Goal: Information Seeking & Learning: Learn about a topic

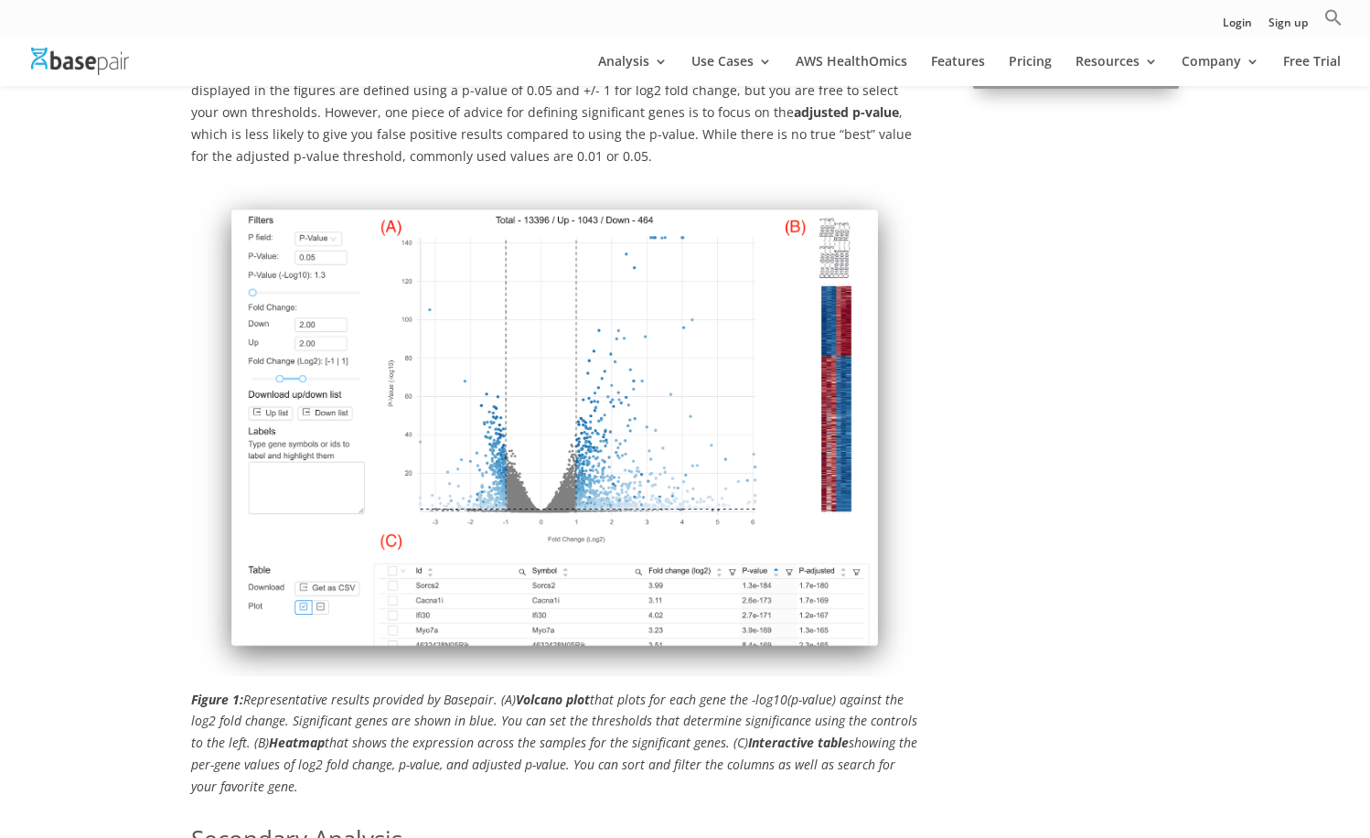
scroll to position [1019, 0]
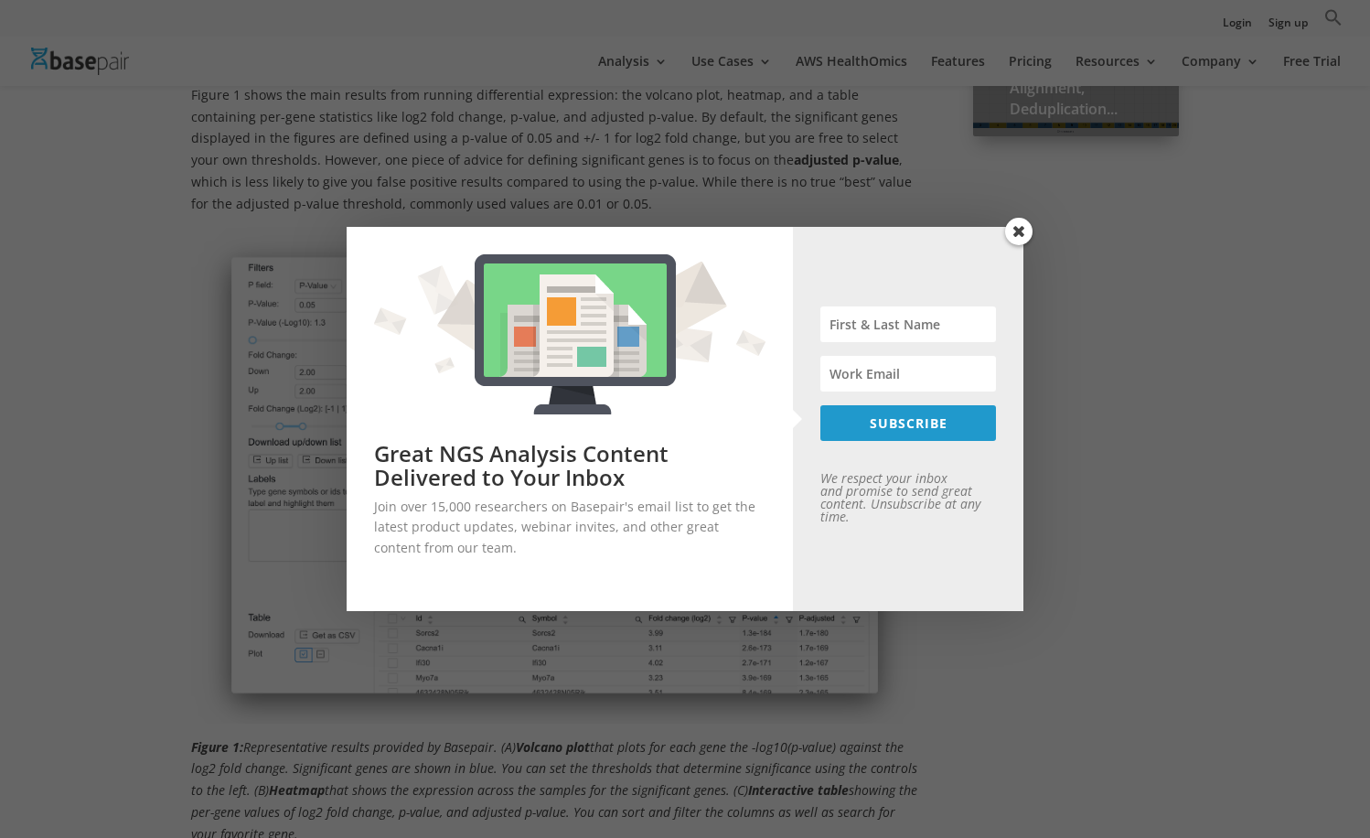
click at [1015, 231] on span at bounding box center [1018, 231] width 27 height 27
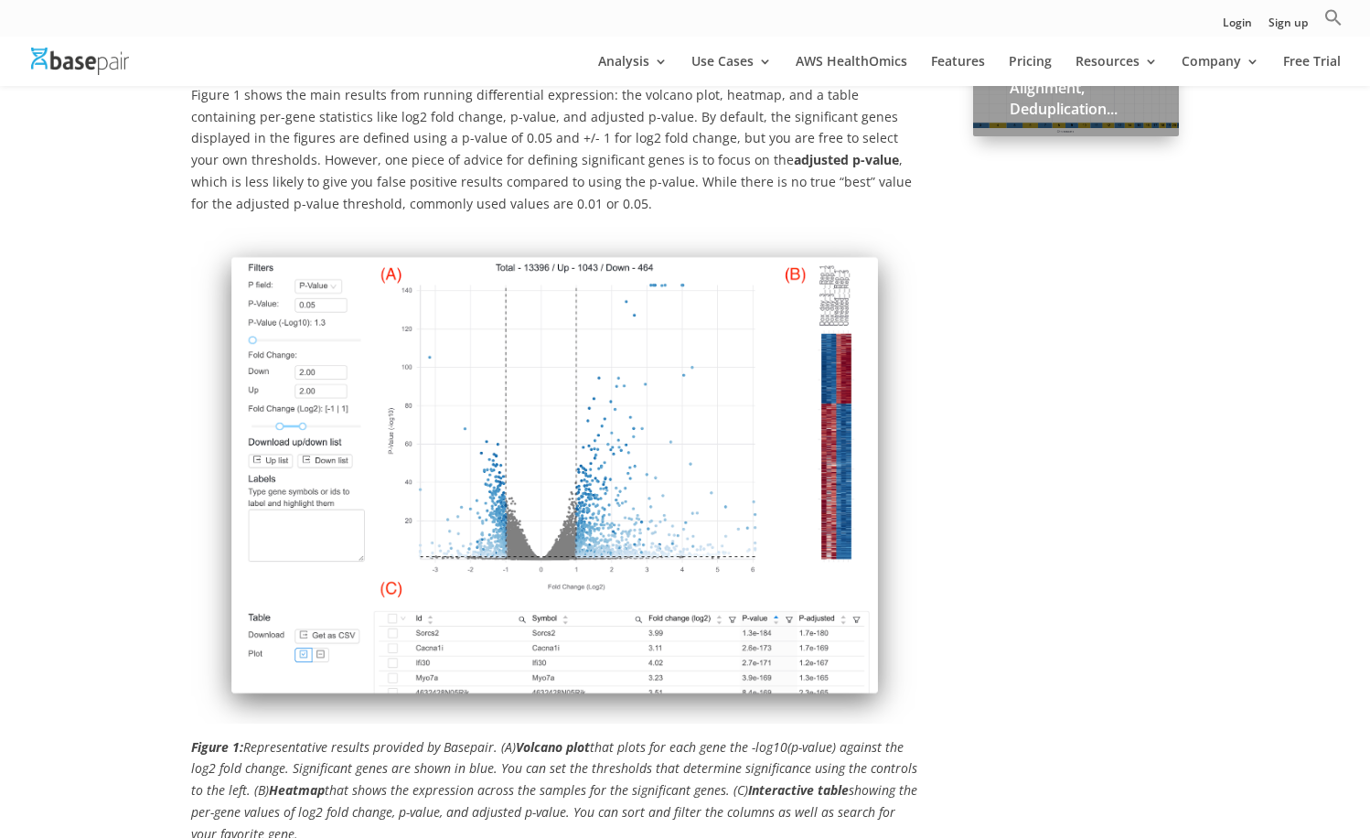
click at [343, 594] on img at bounding box center [554, 475] width 727 height 496
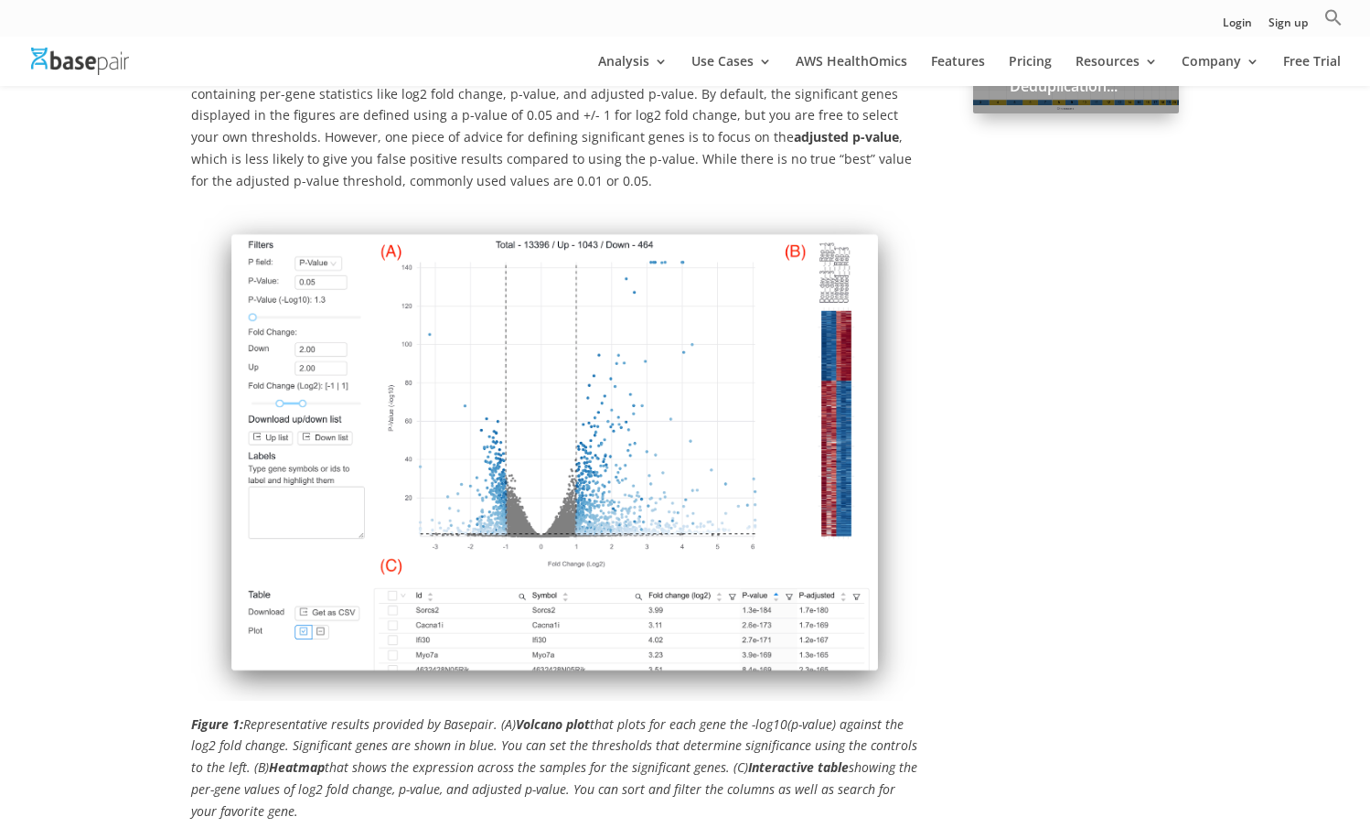
scroll to position [1059, 0]
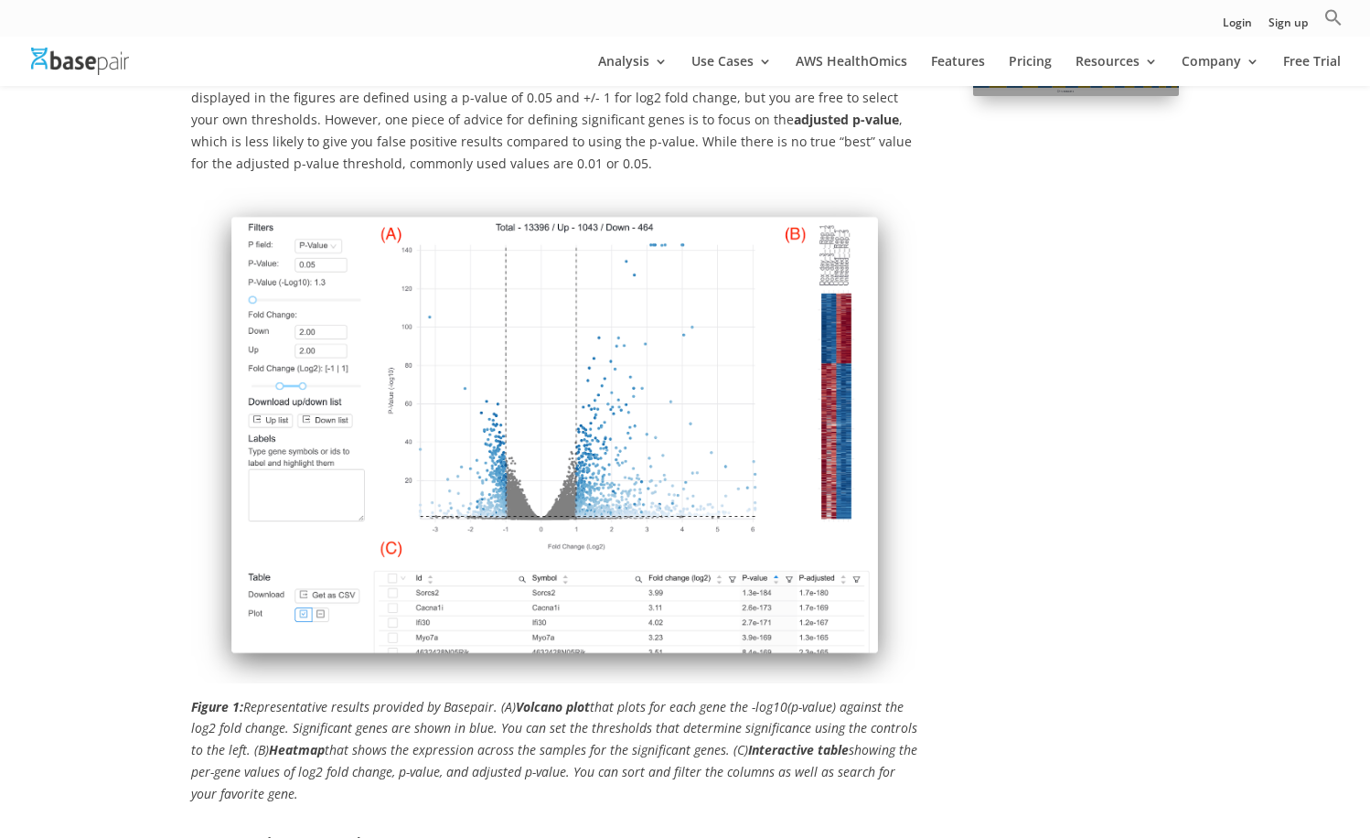
click at [491, 706] on em "Figure 1: Representative results provided by Basepair. (A) Volcano plot that pl…" at bounding box center [554, 750] width 726 height 104
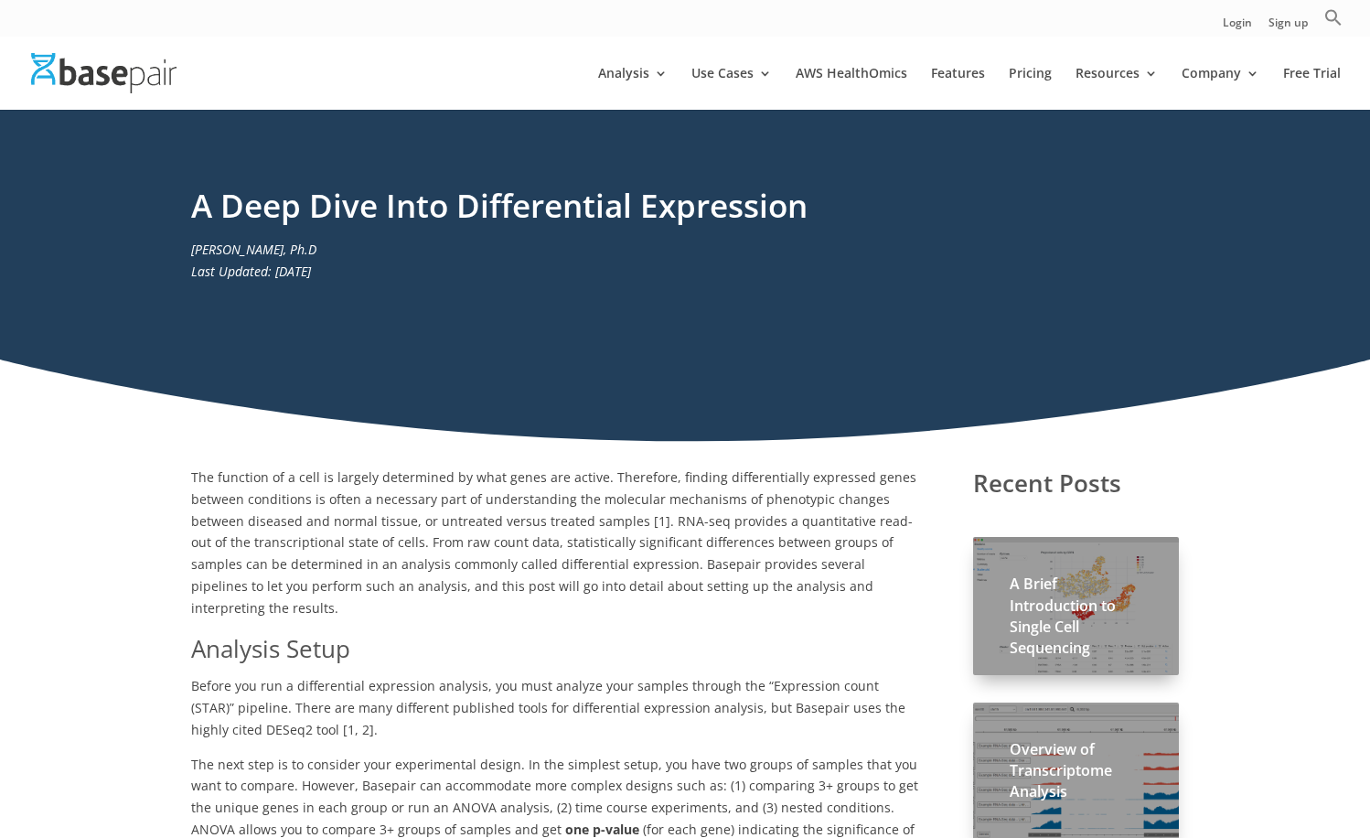
scroll to position [0, 0]
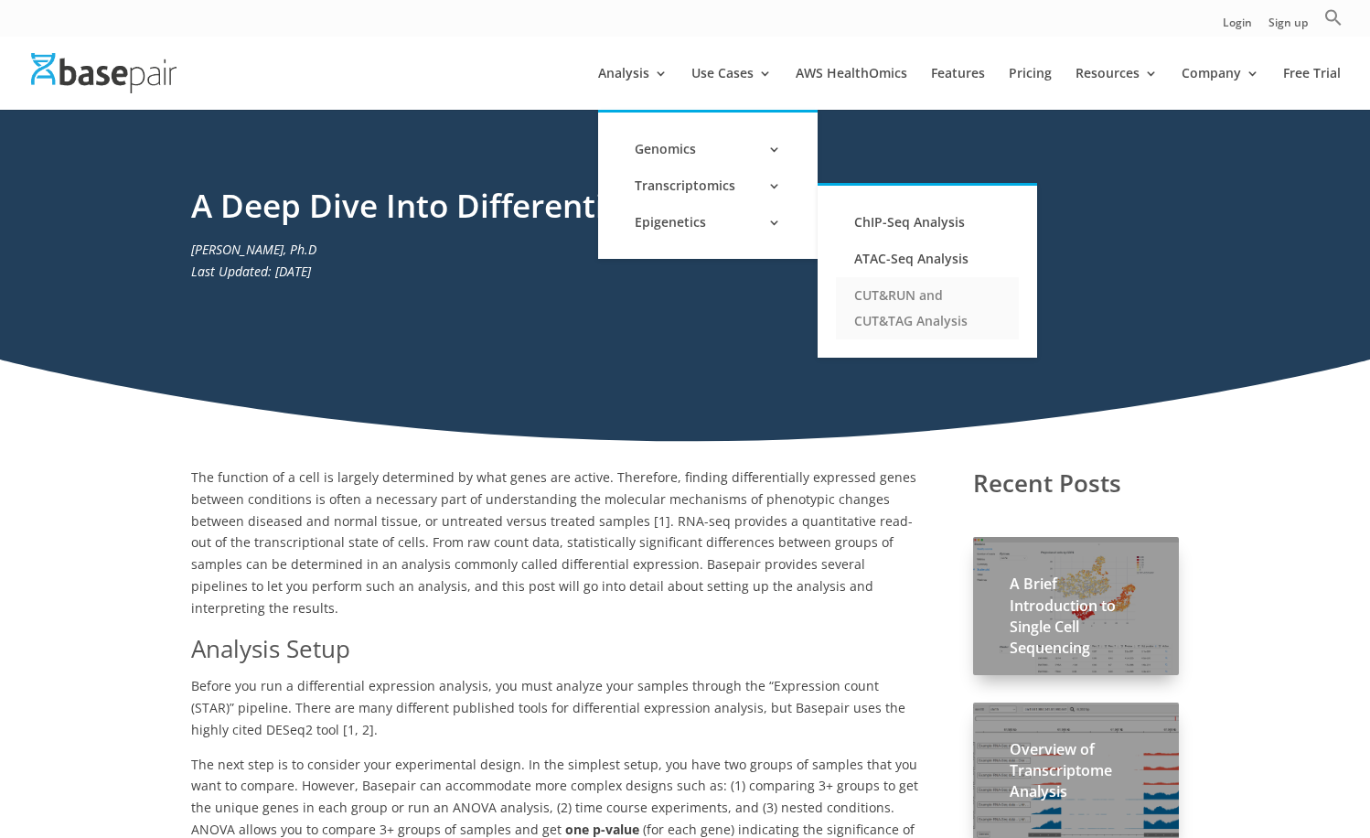
click at [887, 321] on link "CUT&RUN and CUT&TAG Analysis" at bounding box center [927, 308] width 183 height 62
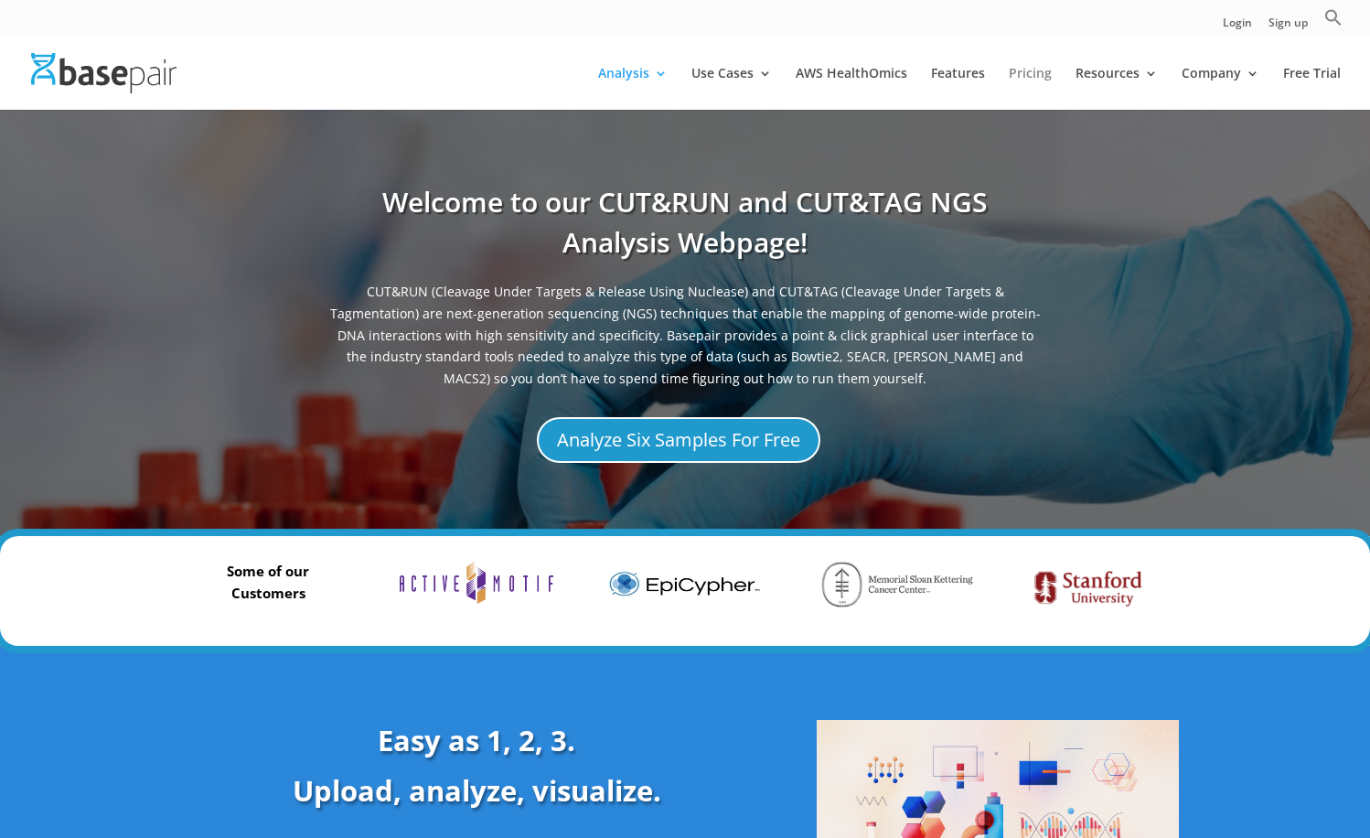
click at [1044, 69] on link "Pricing" at bounding box center [1029, 88] width 43 height 43
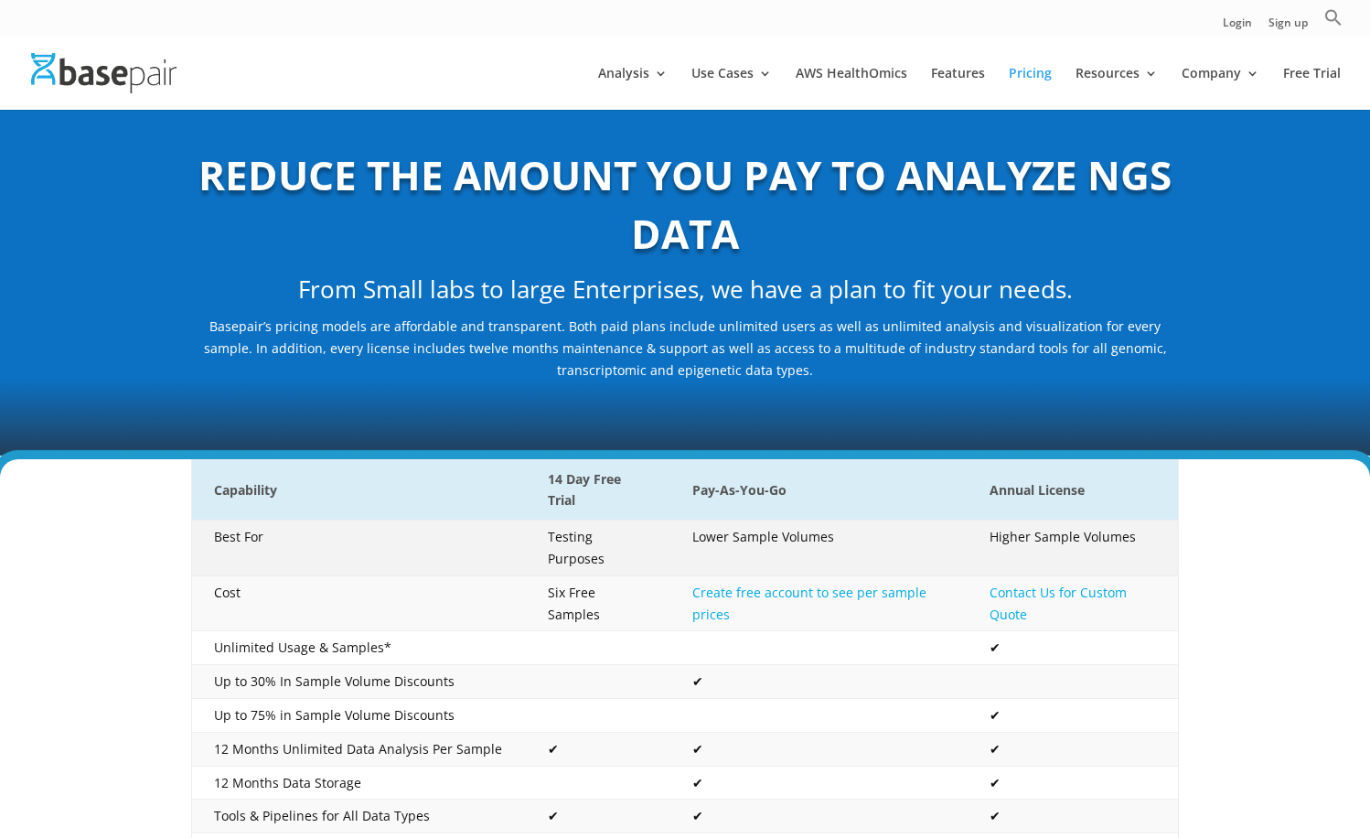
scroll to position [38, 0]
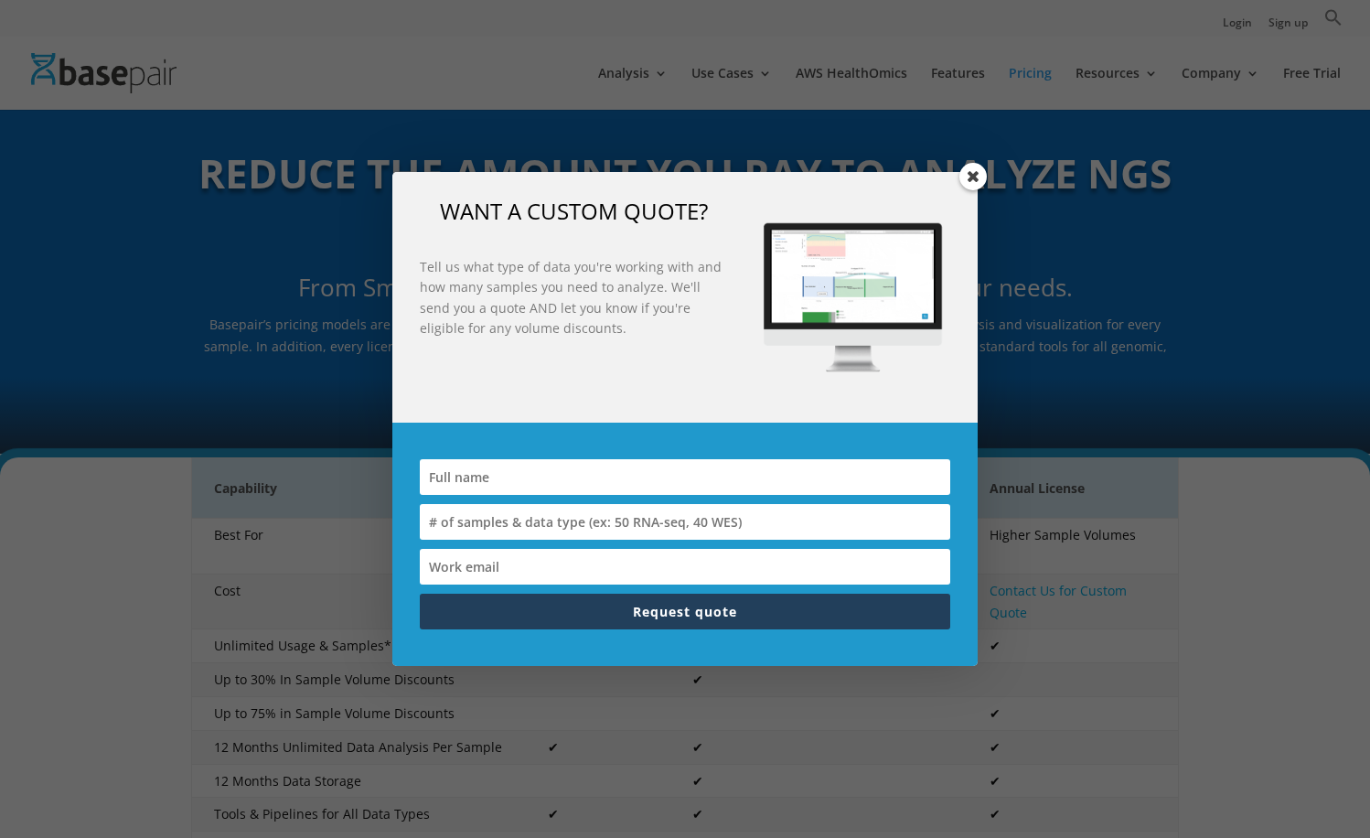
click at [975, 173] on span at bounding box center [972, 176] width 27 height 27
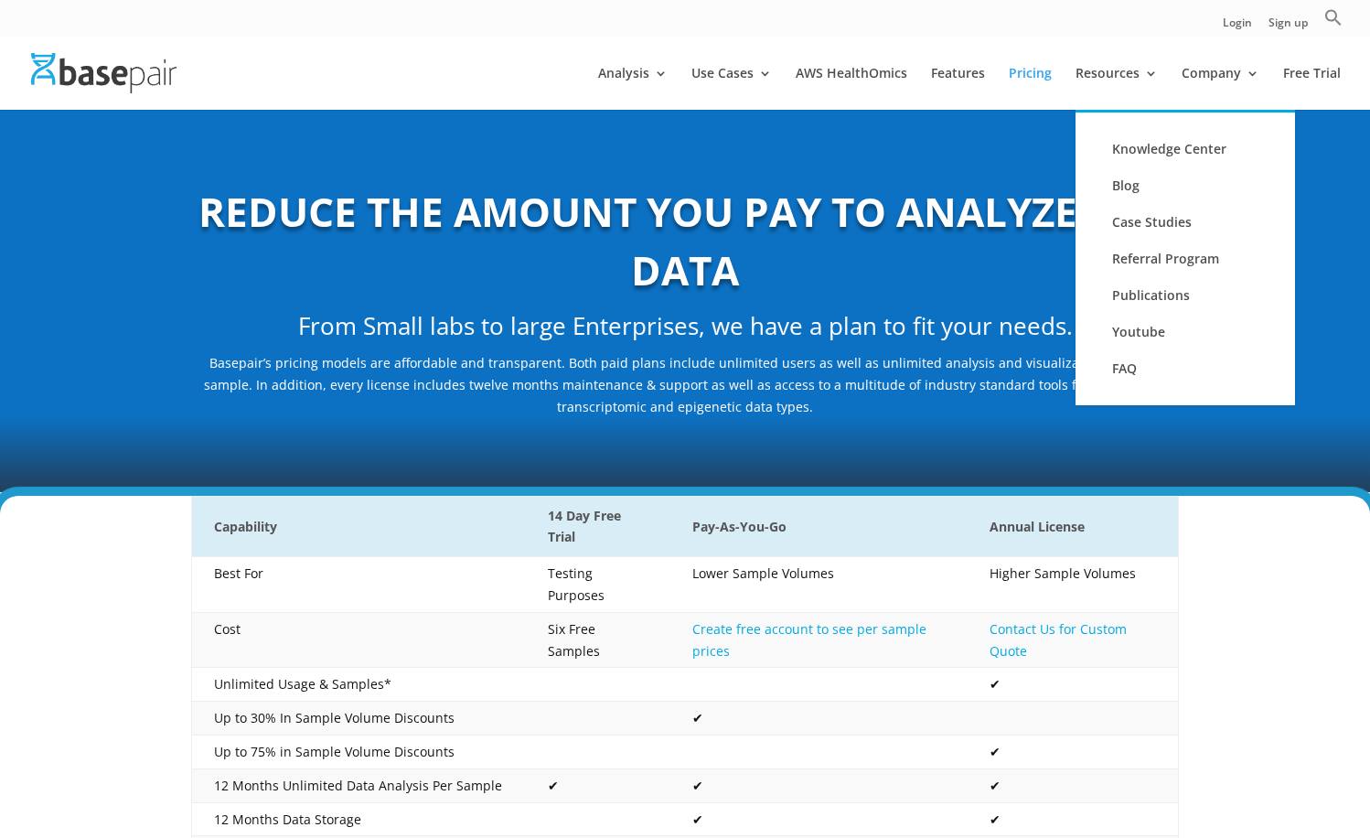
scroll to position [0, 0]
